Goal: Information Seeking & Learning: Learn about a topic

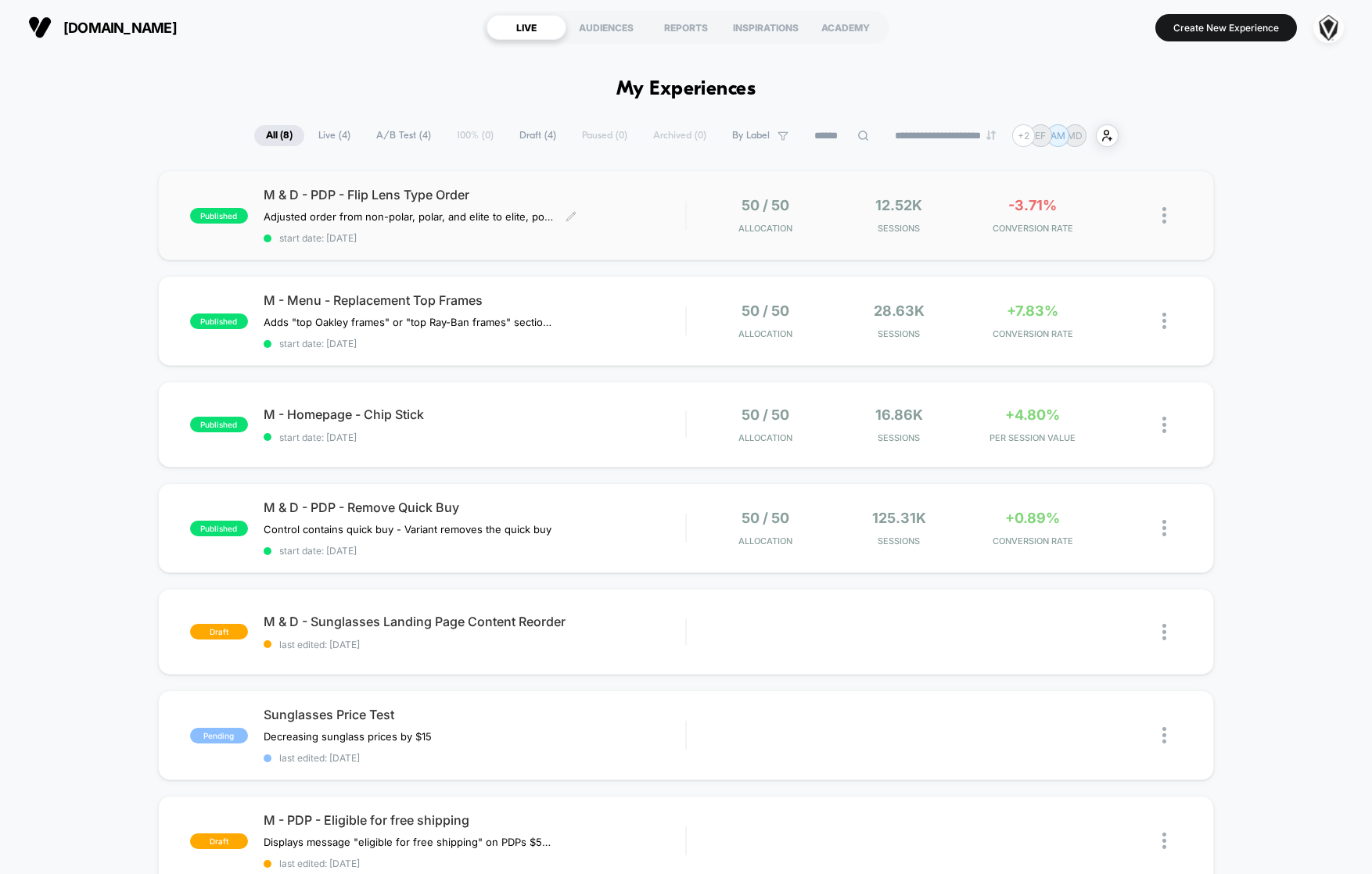
click at [661, 218] on div "M & D - PDP - Flip Lens Type Order Adjusted order from non-polar, polar, and el…" at bounding box center [475, 215] width 423 height 57
click at [620, 306] on div "M - Menu - Replacement Top Frames Adds "top Oakley frames" or "top Ray-Ban fram…" at bounding box center [475, 321] width 423 height 57
click at [644, 417] on span "M - Homepage - Chip Stick Click to edit experience details" at bounding box center [475, 414] width 423 height 16
